Goal: Task Accomplishment & Management: Use online tool/utility

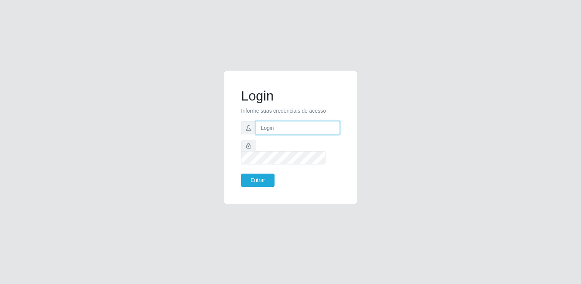
click at [289, 134] on input "text" at bounding box center [298, 127] width 84 height 13
type input "[EMAIL_ADDRESS][DOMAIN_NAME]"
click at [241, 174] on button "Entrar" at bounding box center [257, 180] width 33 height 13
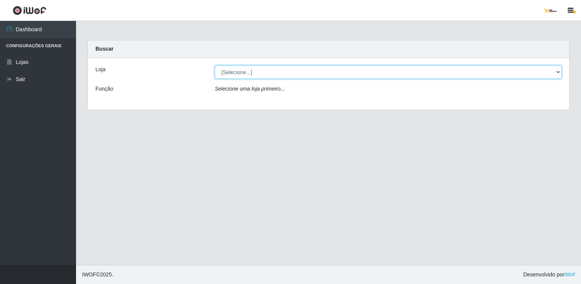
click at [325, 66] on select "[Selecione...] [GEOGRAPHIC_DATA]" at bounding box center [388, 71] width 347 height 13
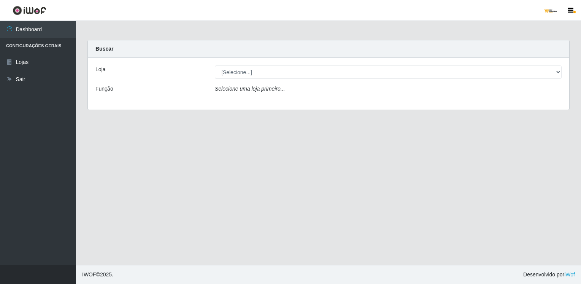
click at [313, 108] on div "Loja [Selecione...] São Francisco Mercado Função Selecione uma loja primeiro..." at bounding box center [329, 84] width 482 height 52
click at [316, 61] on div "Loja [Selecione...] São Francisco Mercado Função Selecione uma loja primeiro..." at bounding box center [329, 84] width 482 height 52
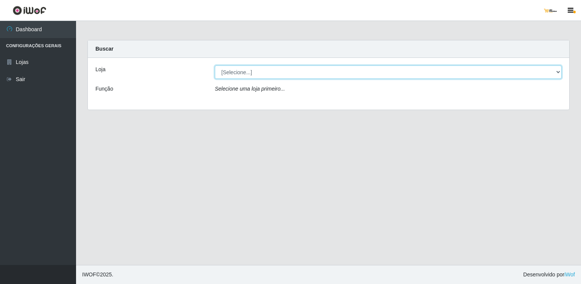
click at [242, 74] on select "[Selecione...] [GEOGRAPHIC_DATA]" at bounding box center [388, 71] width 347 height 13
select select "168"
click at [215, 65] on select "[Selecione...] [GEOGRAPHIC_DATA]" at bounding box center [388, 71] width 347 height 13
